Goal: Task Accomplishment & Management: Complete application form

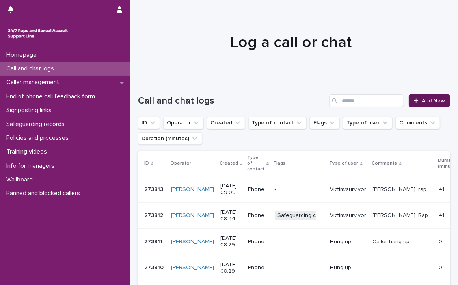
click at [422, 98] on span "Add New" at bounding box center [433, 101] width 23 height 6
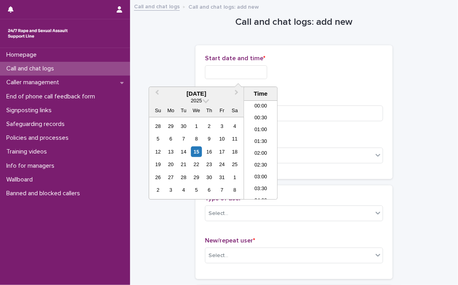
click at [230, 76] on input "text" at bounding box center [236, 72] width 62 height 14
click at [259, 135] on li "08:30" at bounding box center [261, 138] width 34 height 12
click at [263, 73] on input "**********" at bounding box center [236, 72] width 62 height 14
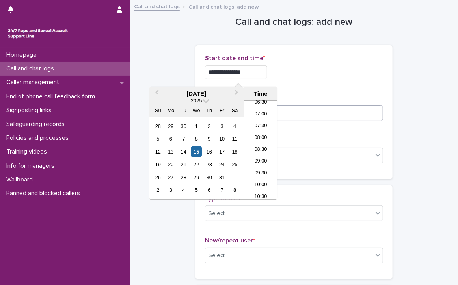
type input "**********"
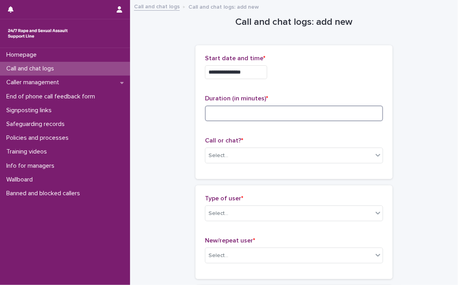
click at [305, 110] on input at bounding box center [294, 114] width 178 height 16
type input "**"
click at [258, 152] on div "Select..." at bounding box center [289, 155] width 168 height 13
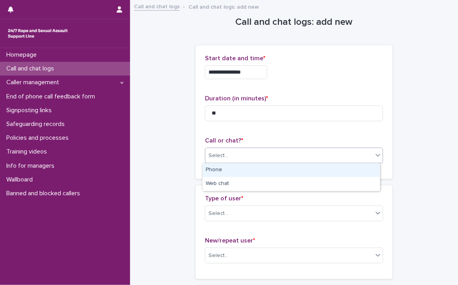
click at [246, 168] on div "Phone" at bounding box center [291, 171] width 177 height 14
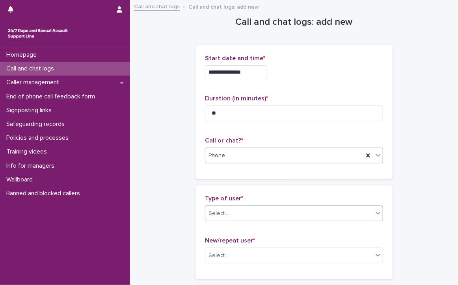
click at [243, 213] on div "Select..." at bounding box center [289, 213] width 168 height 13
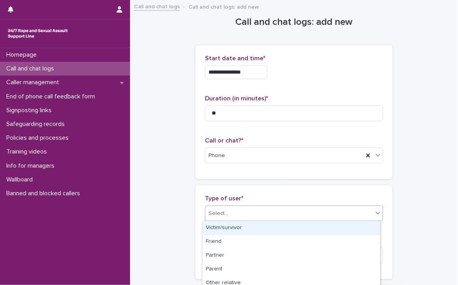
click at [239, 227] on div "Victim/survivor" at bounding box center [291, 229] width 177 height 14
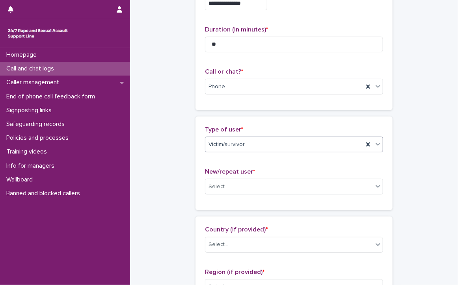
scroll to position [118, 0]
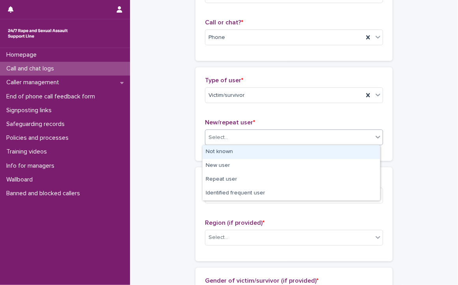
click at [218, 134] on div "Select..." at bounding box center [219, 138] width 20 height 8
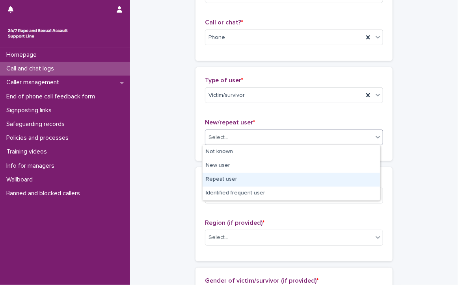
click at [233, 177] on div "Repeat user" at bounding box center [291, 180] width 177 height 14
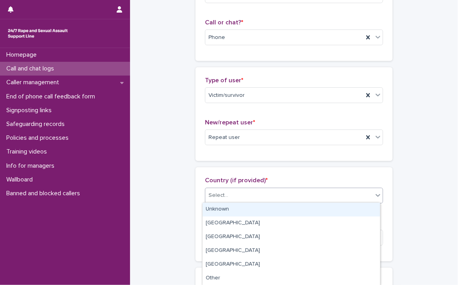
click at [230, 190] on div "Select..." at bounding box center [289, 195] width 168 height 13
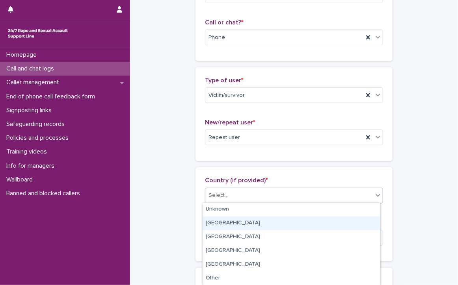
click at [224, 220] on div "[GEOGRAPHIC_DATA]" at bounding box center [291, 224] width 177 height 14
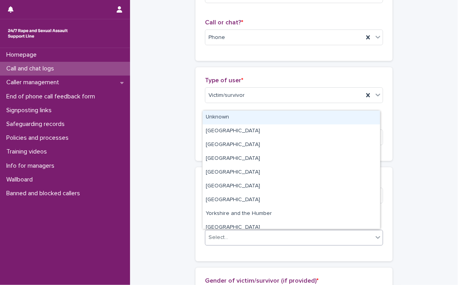
click at [229, 234] on div at bounding box center [229, 238] width 1 height 8
click at [222, 114] on div "Unknown" at bounding box center [291, 118] width 177 height 14
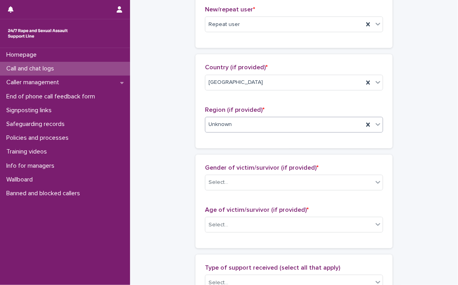
scroll to position [237, 0]
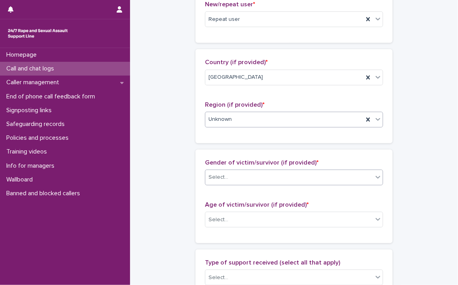
click at [270, 175] on div "Select..." at bounding box center [289, 177] width 168 height 13
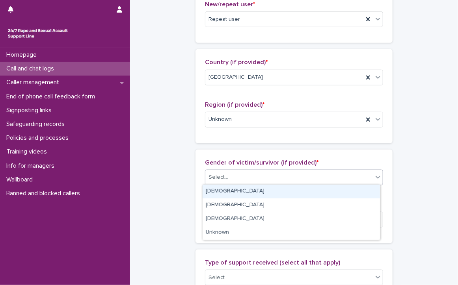
click at [219, 190] on div "[DEMOGRAPHIC_DATA]" at bounding box center [291, 192] width 177 height 14
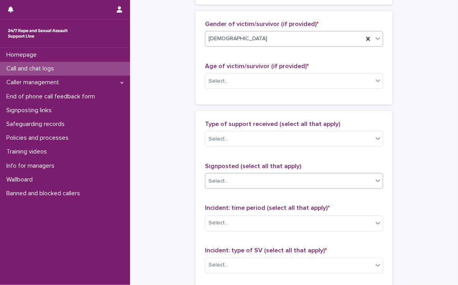
scroll to position [394, 0]
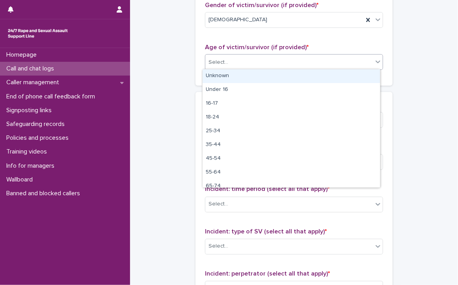
click at [214, 60] on div "Select..." at bounding box center [219, 62] width 20 height 8
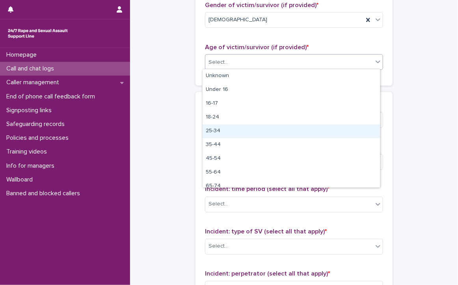
click at [226, 129] on div "25-34" at bounding box center [291, 132] width 177 height 14
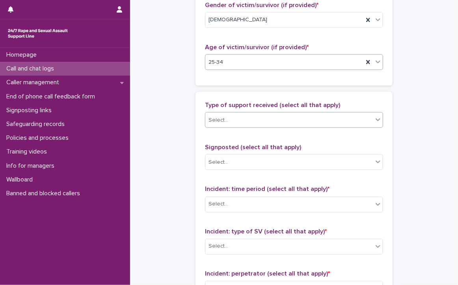
click at [231, 120] on div "Select..." at bounding box center [289, 120] width 168 height 13
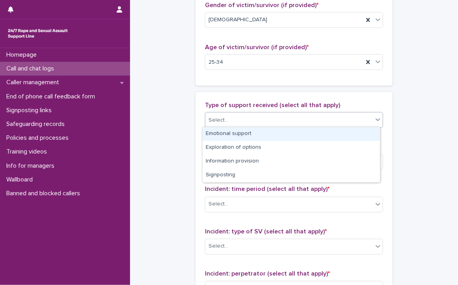
click at [259, 135] on div "Emotional support" at bounding box center [291, 134] width 177 height 14
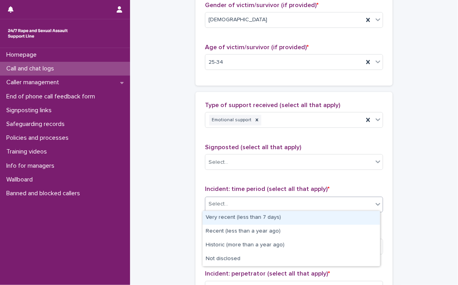
click at [253, 203] on div "Select..." at bounding box center [289, 204] width 168 height 13
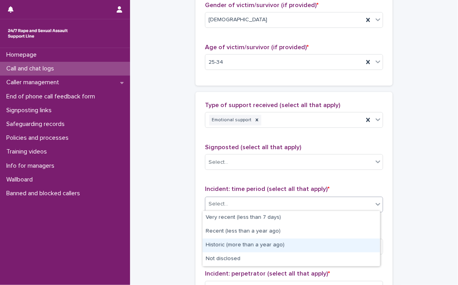
click at [284, 244] on div "Historic (more than a year ago)" at bounding box center [291, 246] width 177 height 14
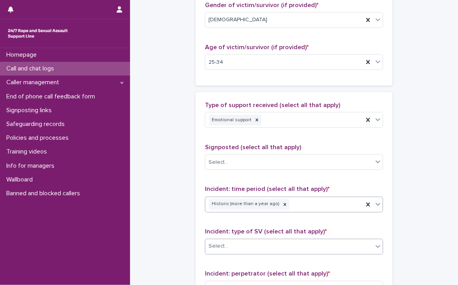
click at [268, 240] on div "Select..." at bounding box center [289, 246] width 168 height 13
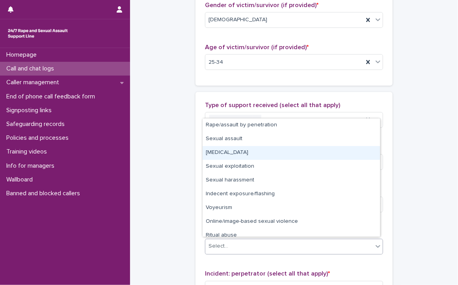
click at [237, 152] on div "[MEDICAL_DATA]" at bounding box center [291, 153] width 177 height 14
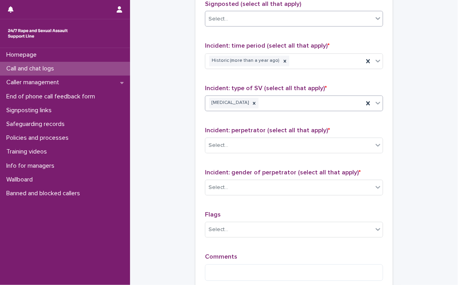
scroll to position [552, 0]
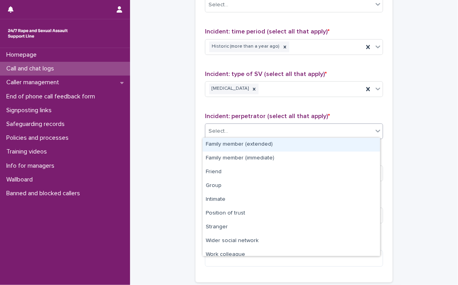
drag, startPoint x: 247, startPoint y: 130, endPoint x: 246, endPoint y: 135, distance: 5.6
click at [247, 130] on div "Select..." at bounding box center [289, 131] width 168 height 13
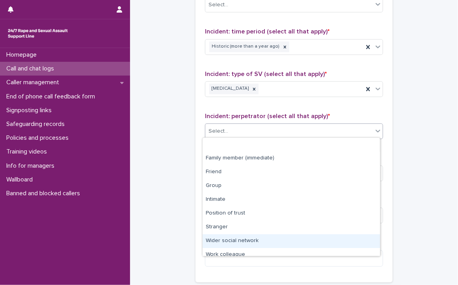
scroll to position [33, 0]
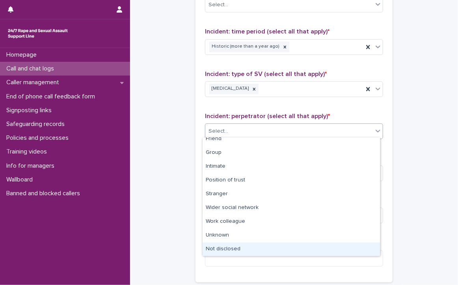
click at [246, 253] on div "Not disclosed" at bounding box center [291, 250] width 177 height 14
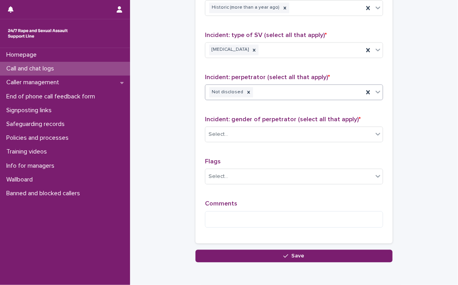
scroll to position [552, 0]
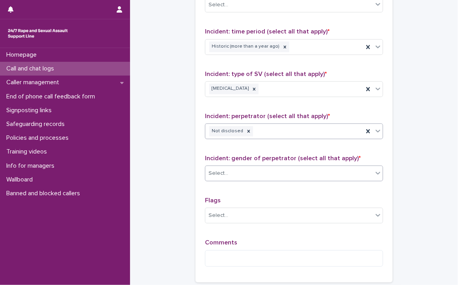
click at [230, 170] on div "Select..." at bounding box center [289, 174] width 168 height 13
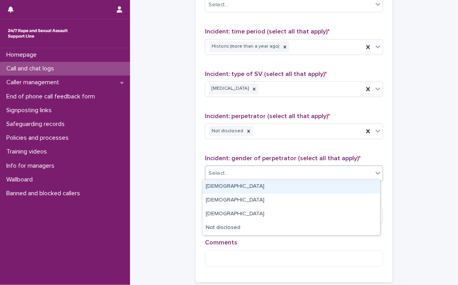
click at [223, 187] on div "[DEMOGRAPHIC_DATA]" at bounding box center [291, 187] width 177 height 14
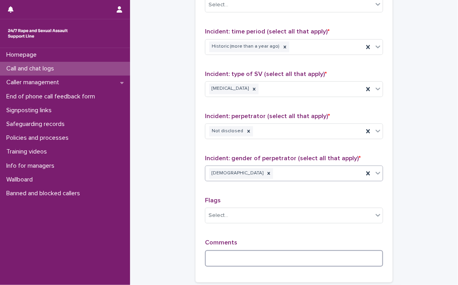
click at [237, 255] on textarea at bounding box center [294, 259] width 178 height 17
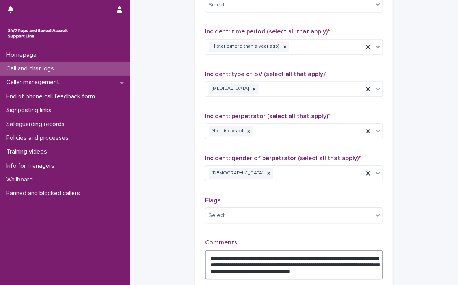
click at [239, 263] on textarea "**********" at bounding box center [294, 266] width 178 height 30
click at [377, 270] on textarea "**********" at bounding box center [294, 266] width 178 height 30
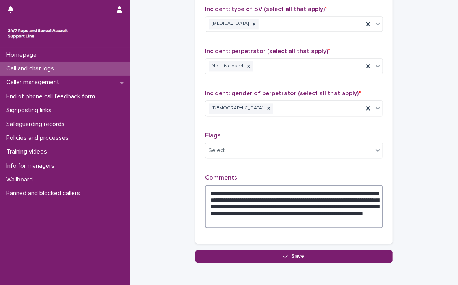
scroll to position [631, 0]
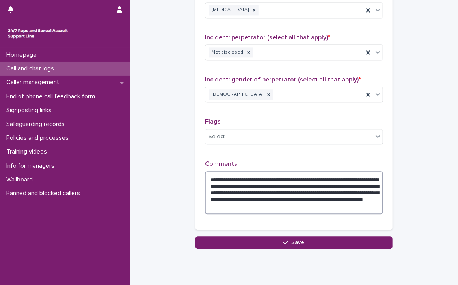
click at [362, 203] on textarea "**********" at bounding box center [294, 193] width 178 height 43
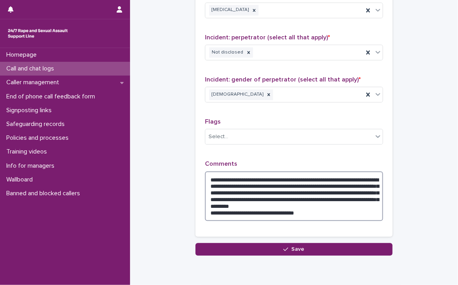
click at [353, 205] on textarea "**********" at bounding box center [294, 197] width 178 height 50
click at [350, 205] on textarea "**********" at bounding box center [294, 197] width 178 height 50
click at [377, 207] on textarea "**********" at bounding box center [294, 197] width 178 height 50
click at [355, 204] on textarea "**********" at bounding box center [294, 197] width 178 height 50
click at [327, 210] on textarea "**********" at bounding box center [294, 197] width 178 height 50
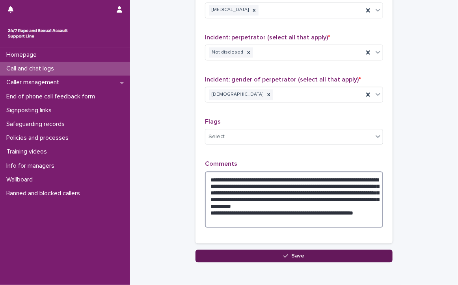
type textarea "**********"
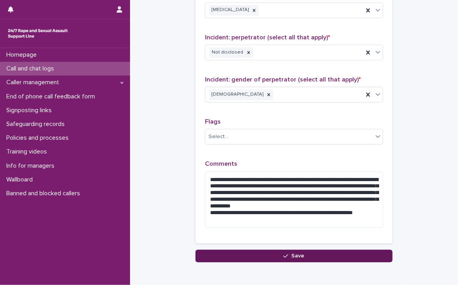
click at [315, 250] on button "Save" at bounding box center [294, 256] width 197 height 13
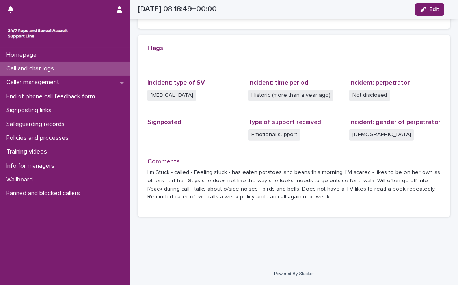
scroll to position [166, 0]
click at [24, 67] on p "Call and chat logs" at bounding box center [31, 68] width 57 height 7
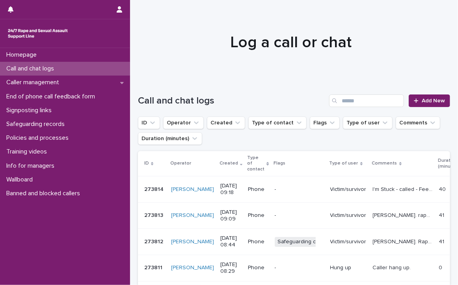
click at [37, 66] on p "Call and chat logs" at bounding box center [31, 68] width 57 height 7
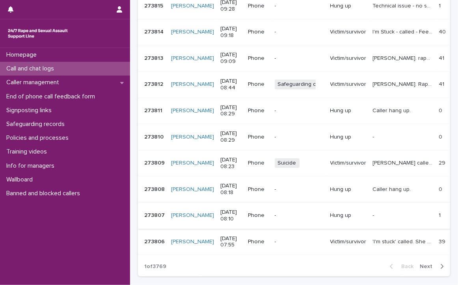
scroll to position [197, 0]
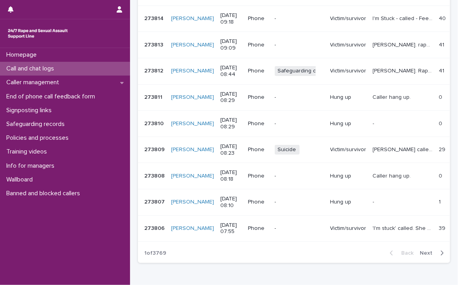
click at [374, 224] on p "'I'm stuck' called. She did not speak until 11 mins into the call. Managed to g…" at bounding box center [404, 228] width 62 height 8
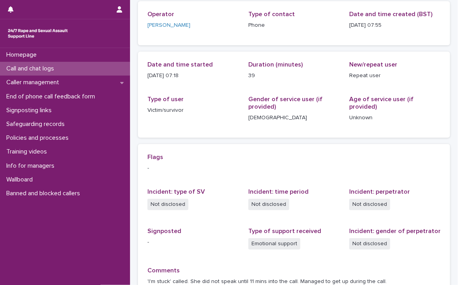
scroll to position [141, 0]
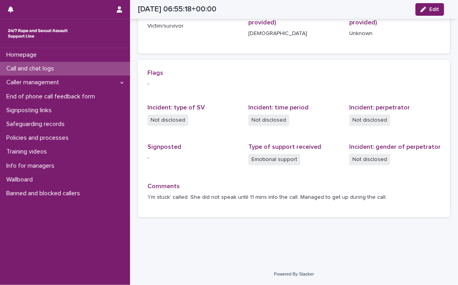
click at [19, 65] on p "Call and chat logs" at bounding box center [31, 68] width 57 height 7
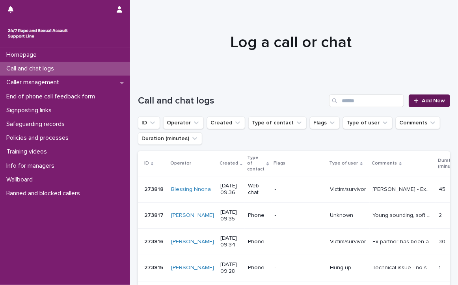
click at [432, 100] on span "Add New" at bounding box center [433, 101] width 23 height 6
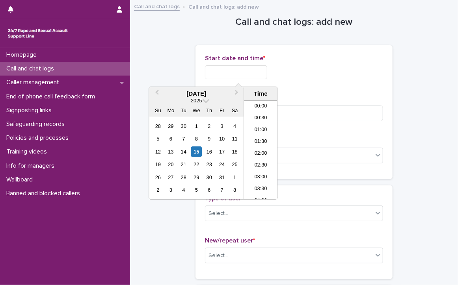
click at [262, 71] on input "text" at bounding box center [236, 72] width 62 height 14
click at [257, 149] on li "09:30" at bounding box center [261, 150] width 34 height 12
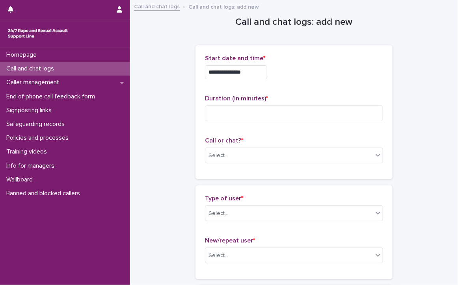
click at [253, 75] on input "**********" at bounding box center [236, 72] width 62 height 14
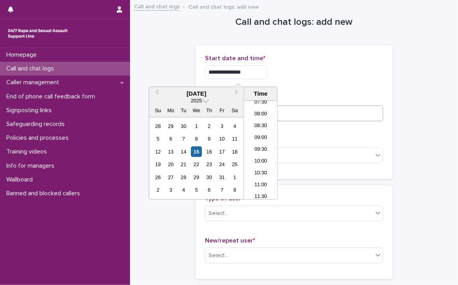
type input "**********"
click at [313, 115] on input at bounding box center [294, 114] width 178 height 16
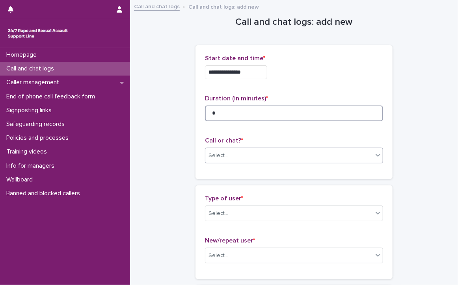
type input "*"
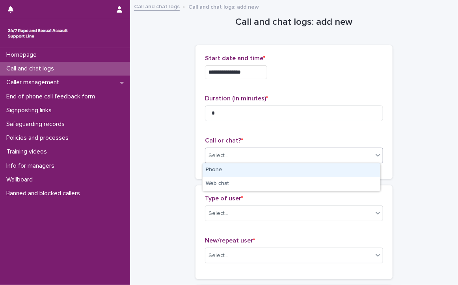
click at [259, 151] on div "Select..." at bounding box center [289, 155] width 168 height 13
click at [244, 170] on div "Phone" at bounding box center [291, 171] width 177 height 14
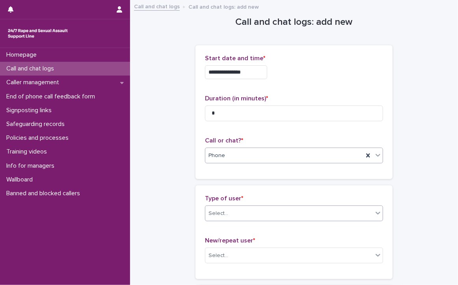
click at [239, 211] on div "Select..." at bounding box center [289, 213] width 168 height 13
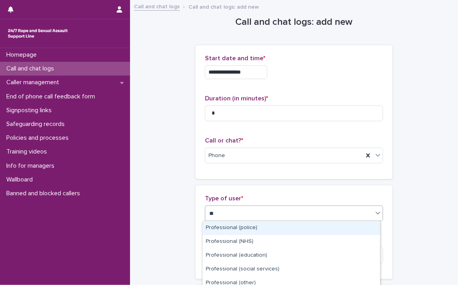
type input "***"
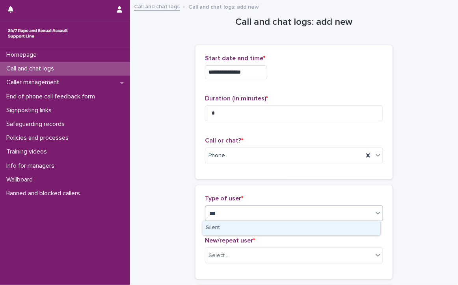
click at [235, 228] on div "Silent" at bounding box center [291, 229] width 177 height 14
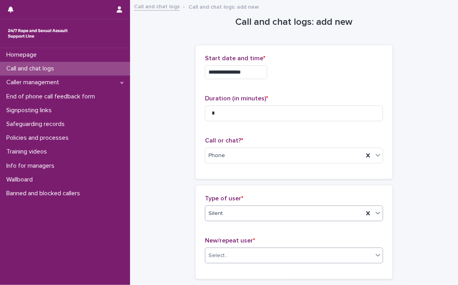
click at [233, 257] on div "Select..." at bounding box center [289, 256] width 168 height 13
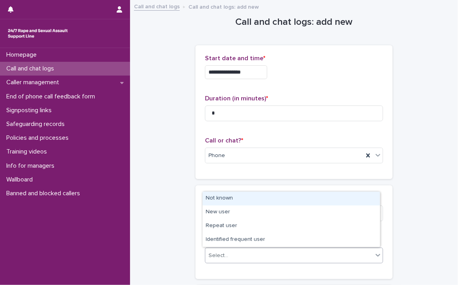
click at [225, 199] on div "Not known" at bounding box center [291, 199] width 177 height 14
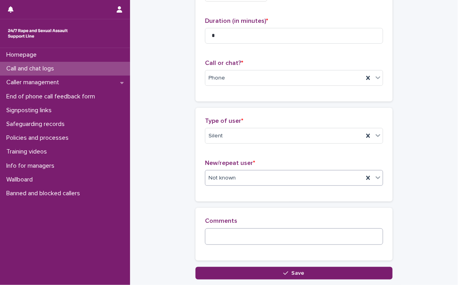
scroll to position [133, 0]
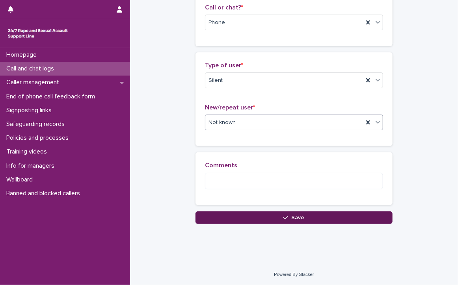
click at [298, 215] on span "Save" at bounding box center [298, 218] width 13 height 6
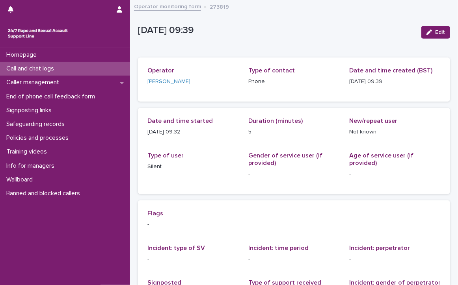
click at [19, 67] on p "Call and chat logs" at bounding box center [31, 68] width 57 height 7
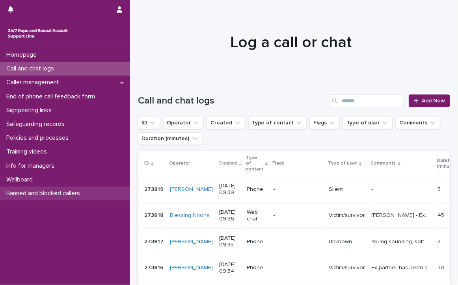
drag, startPoint x: 13, startPoint y: 67, endPoint x: 24, endPoint y: 198, distance: 130.5
click at [13, 67] on p "Call and chat logs" at bounding box center [31, 68] width 57 height 7
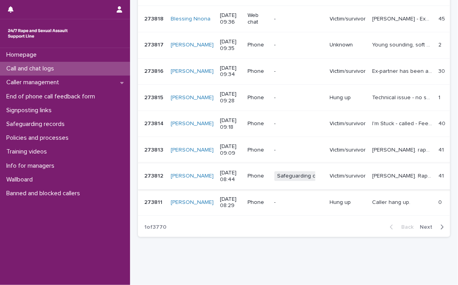
scroll to position [237, 0]
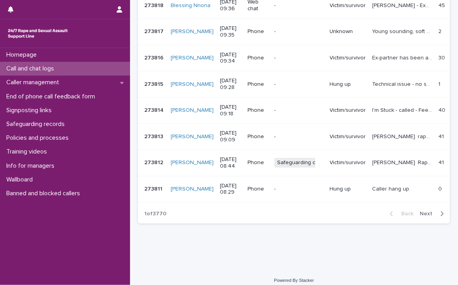
click at [420, 211] on span "Next" at bounding box center [428, 214] width 17 height 6
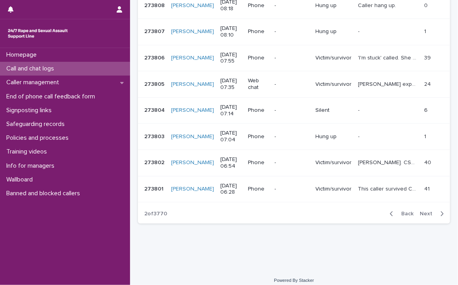
click at [420, 211] on span "Next" at bounding box center [428, 214] width 17 height 6
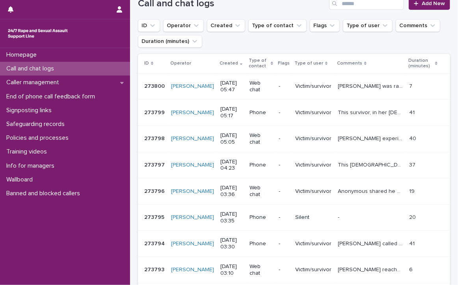
scroll to position [79, 0]
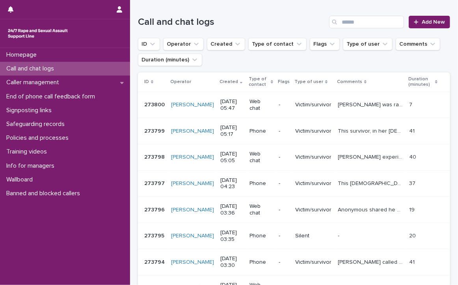
click at [13, 66] on p "Call and chat logs" at bounding box center [31, 68] width 57 height 7
